Goal: Information Seeking & Learning: Check status

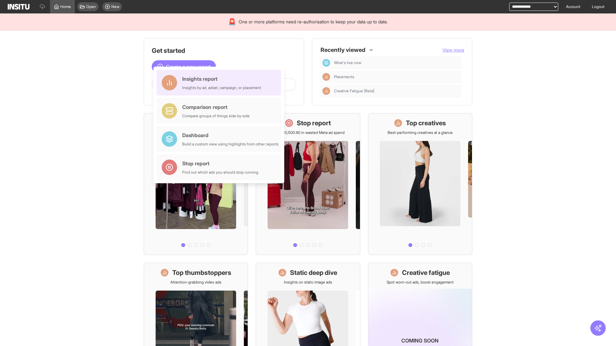
click at [220, 83] on div "Insights report Insights by ad, adset, campaign, or placement" at bounding box center [221, 82] width 79 height 15
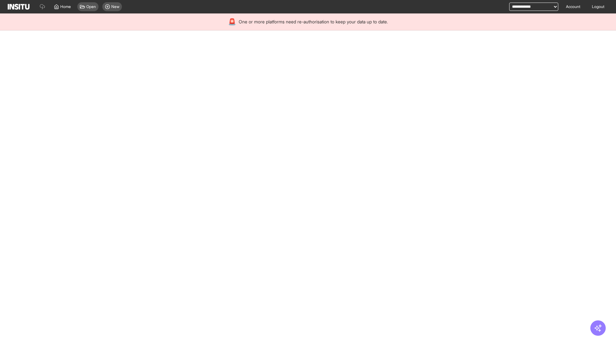
select select "**"
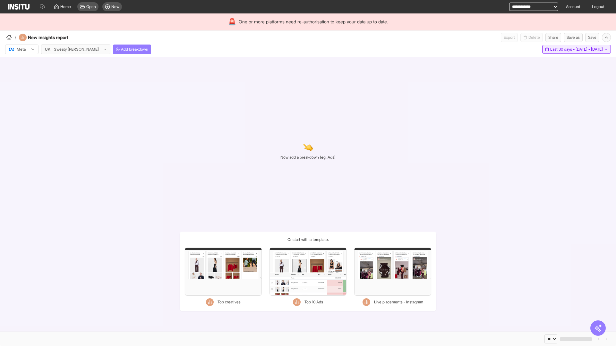
click at [561, 49] on span "Last 30 days - [DATE] - [DATE]" at bounding box center [576, 49] width 53 height 5
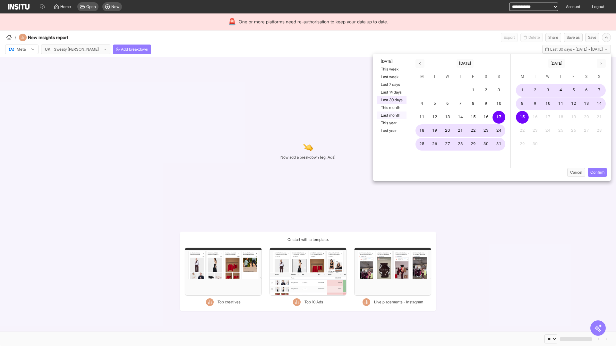
click at [391, 115] on button "Last month" at bounding box center [392, 116] width 30 height 8
